Goal: Navigation & Orientation: Find specific page/section

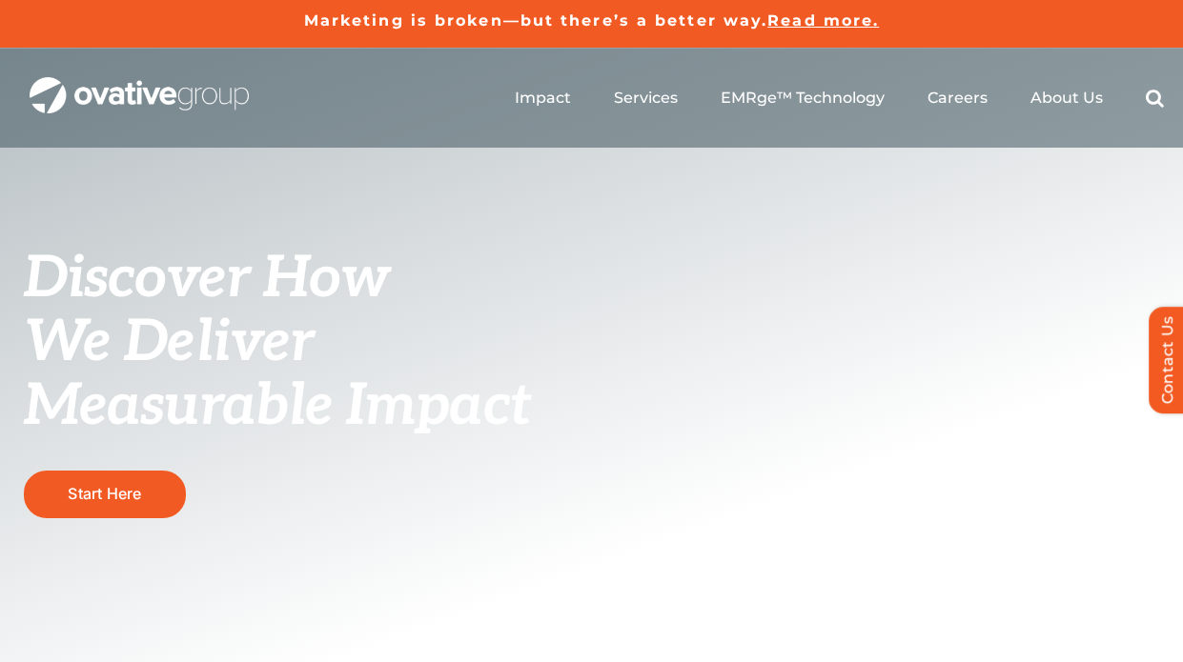
click at [116, 402] on span "We Deliver Measurable Impact" at bounding box center [277, 375] width 507 height 132
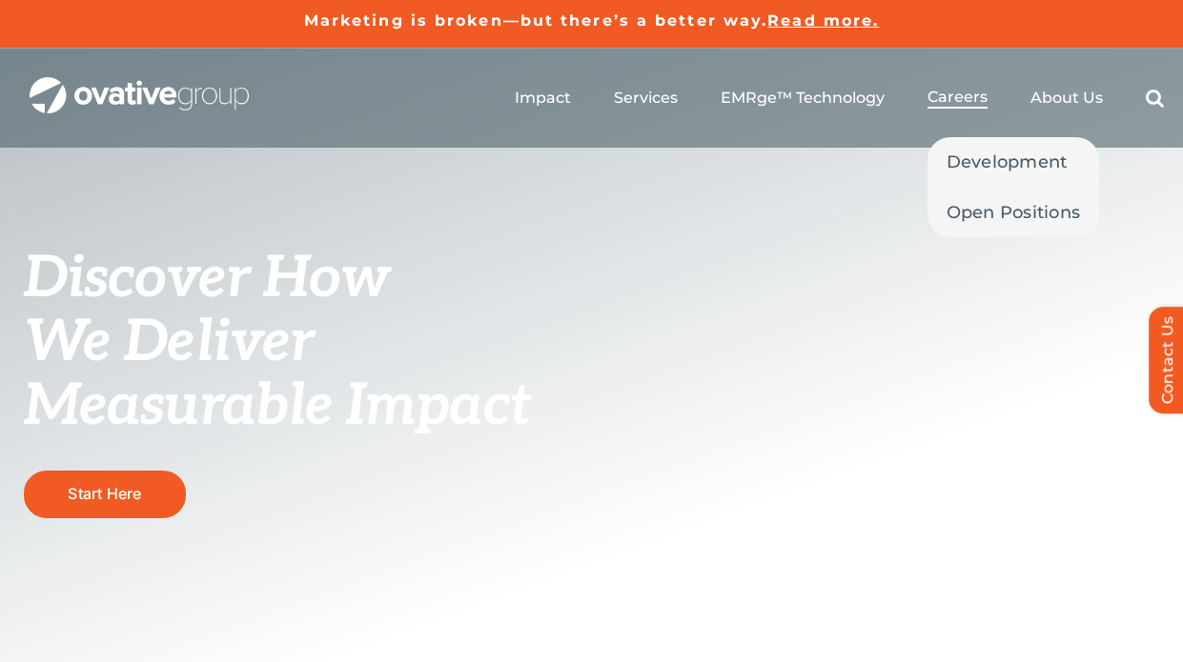
click at [957, 88] on span "Careers" at bounding box center [957, 97] width 60 height 19
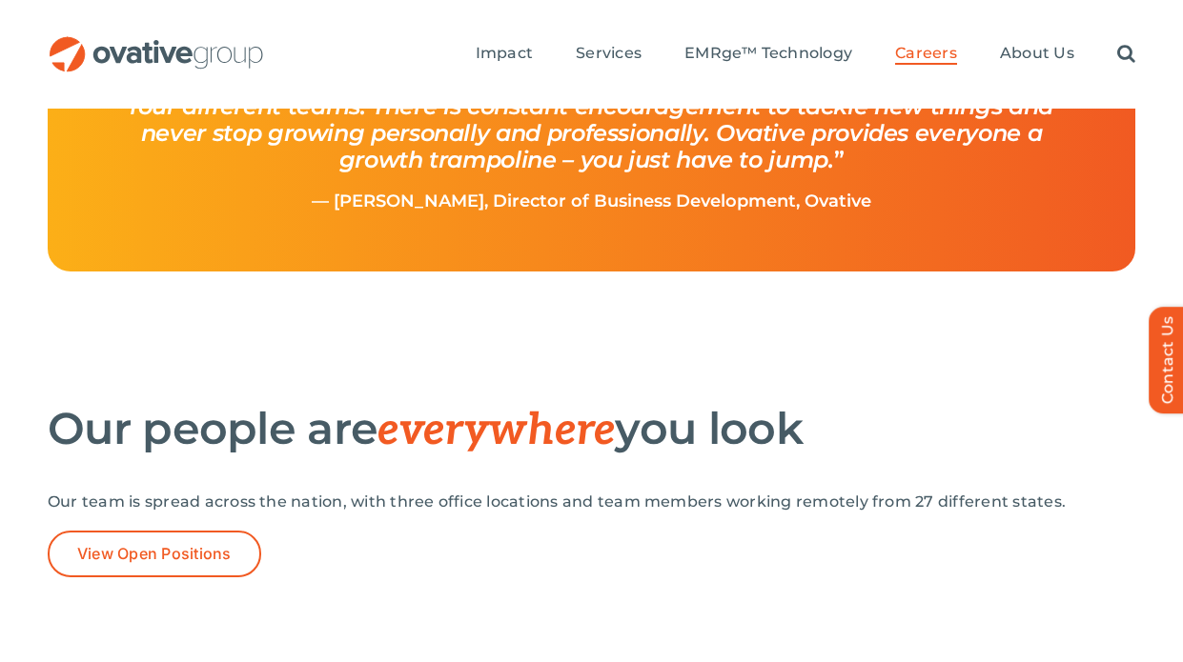
scroll to position [2797, 0]
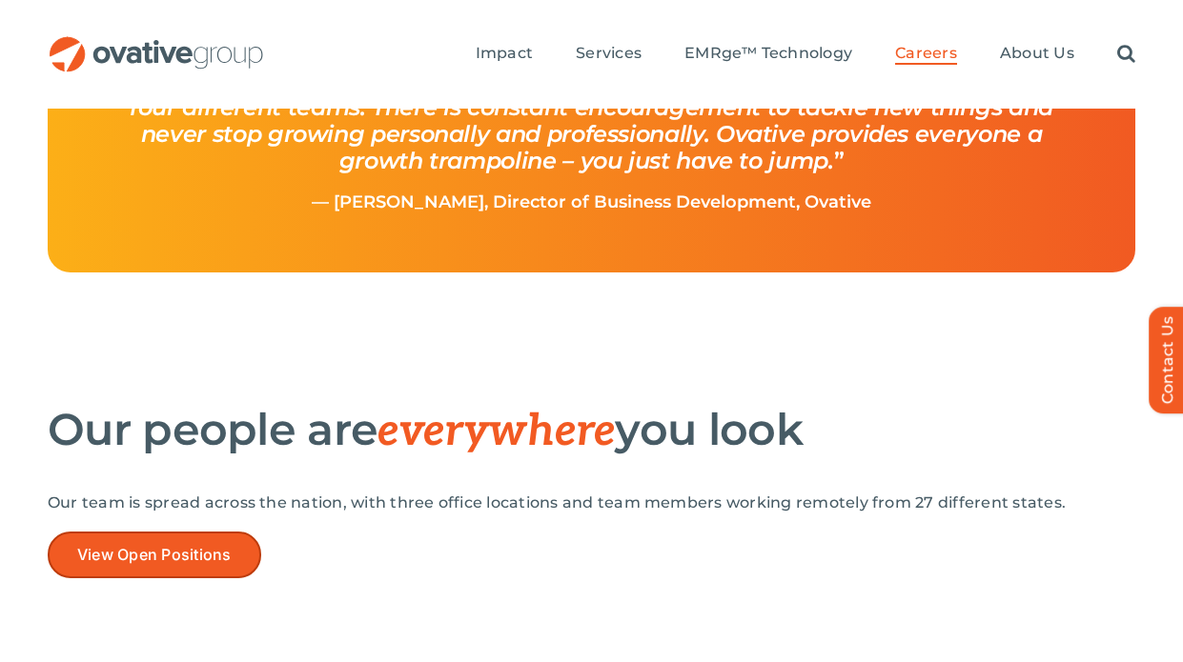
drag, startPoint x: 0, startPoint y: 0, endPoint x: 152, endPoint y: 545, distance: 566.1
click at [152, 546] on span "View Open Positions" at bounding box center [154, 555] width 154 height 18
